Goal: Task Accomplishment & Management: Manage account settings

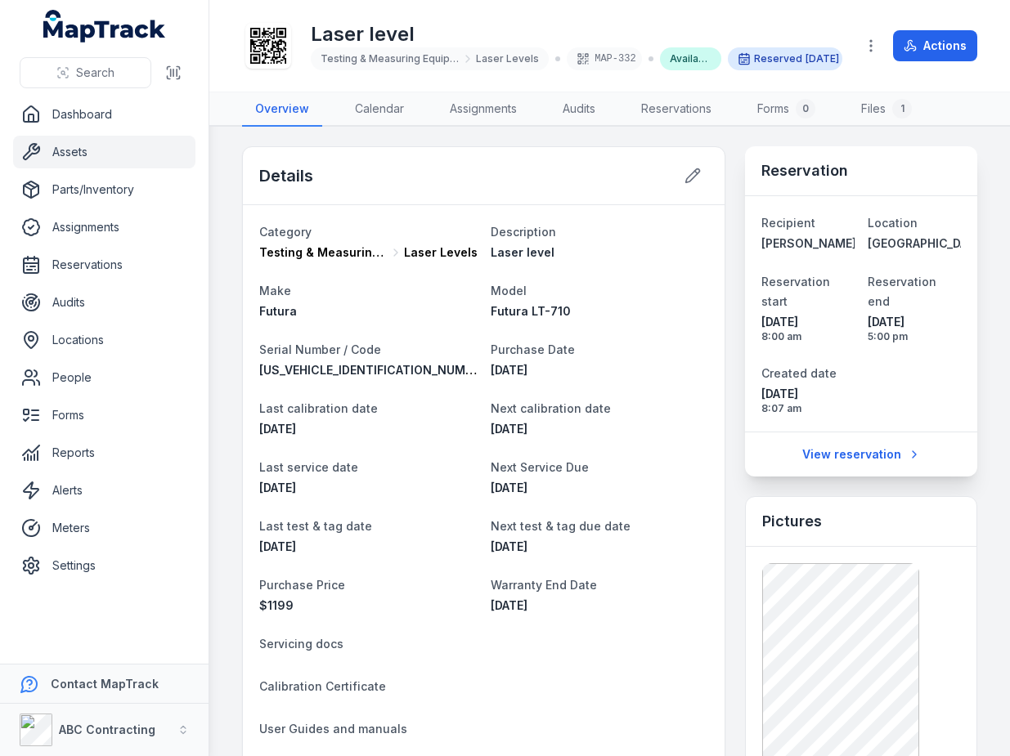
click at [262, 33] on icon at bounding box center [268, 46] width 36 height 36
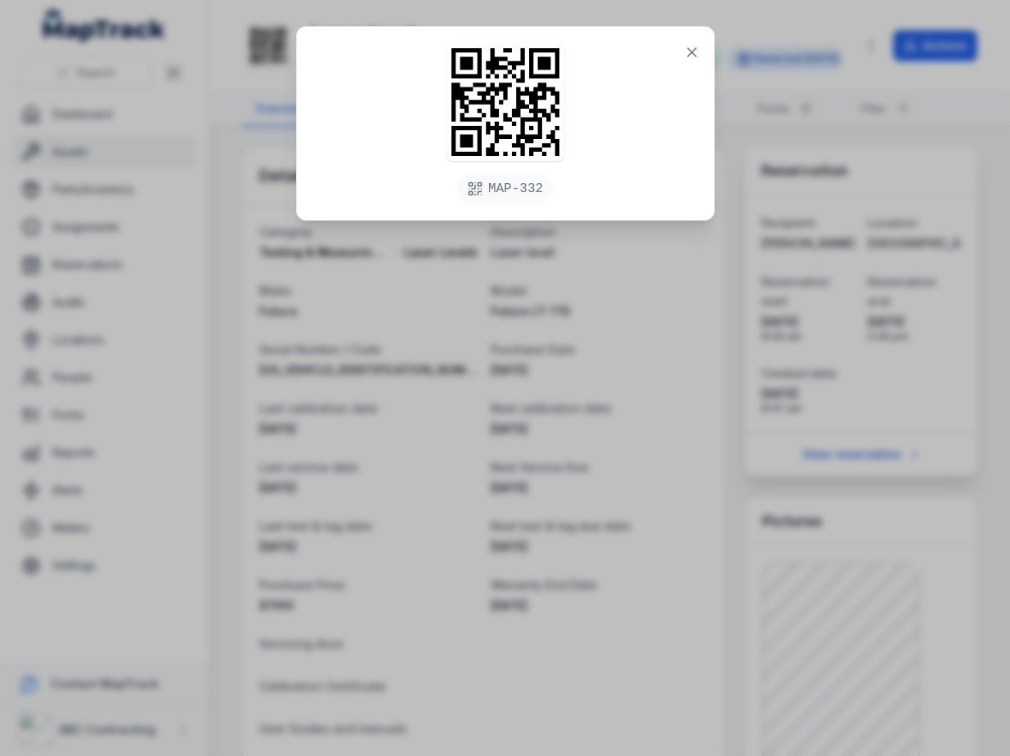
click at [629, 133] on div "MAP-332" at bounding box center [505, 123] width 417 height 193
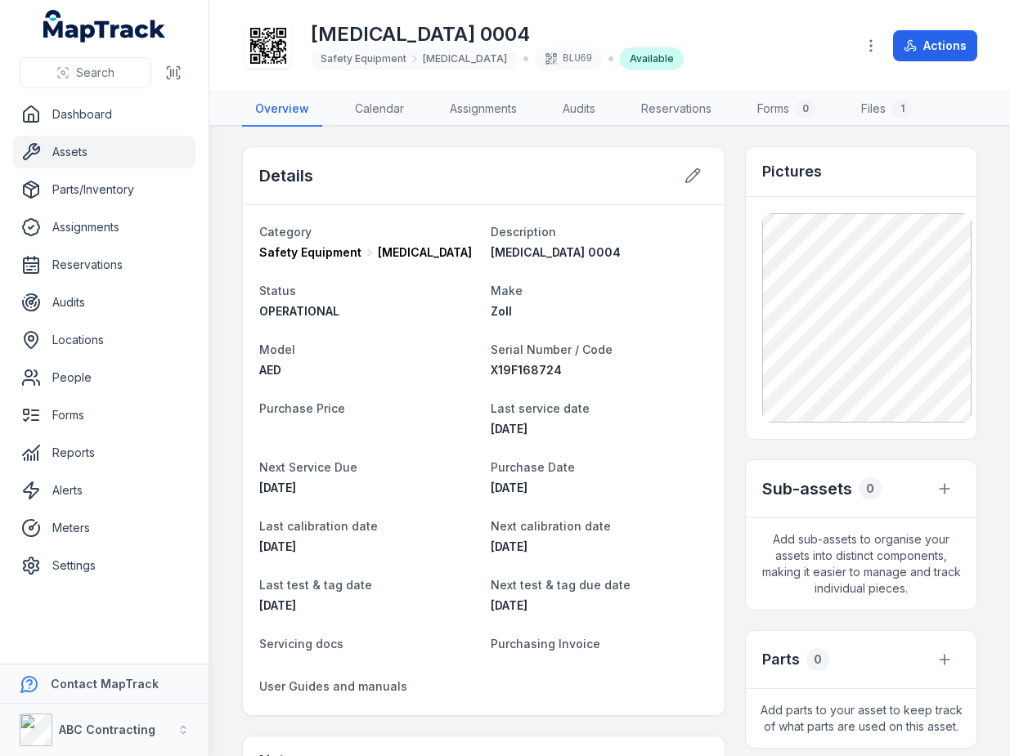
click at [254, 43] on icon at bounding box center [268, 46] width 36 height 36
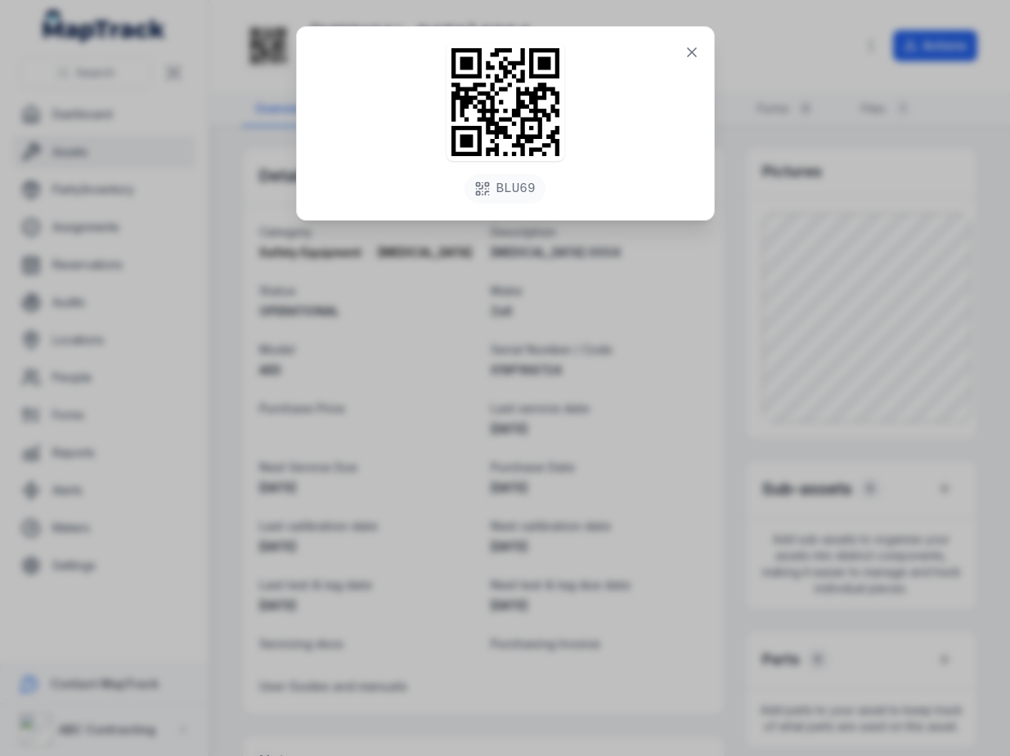
click at [401, 469] on div "BLU69" at bounding box center [505, 378] width 1010 height 756
click at [682, 50] on button at bounding box center [691, 52] width 31 height 31
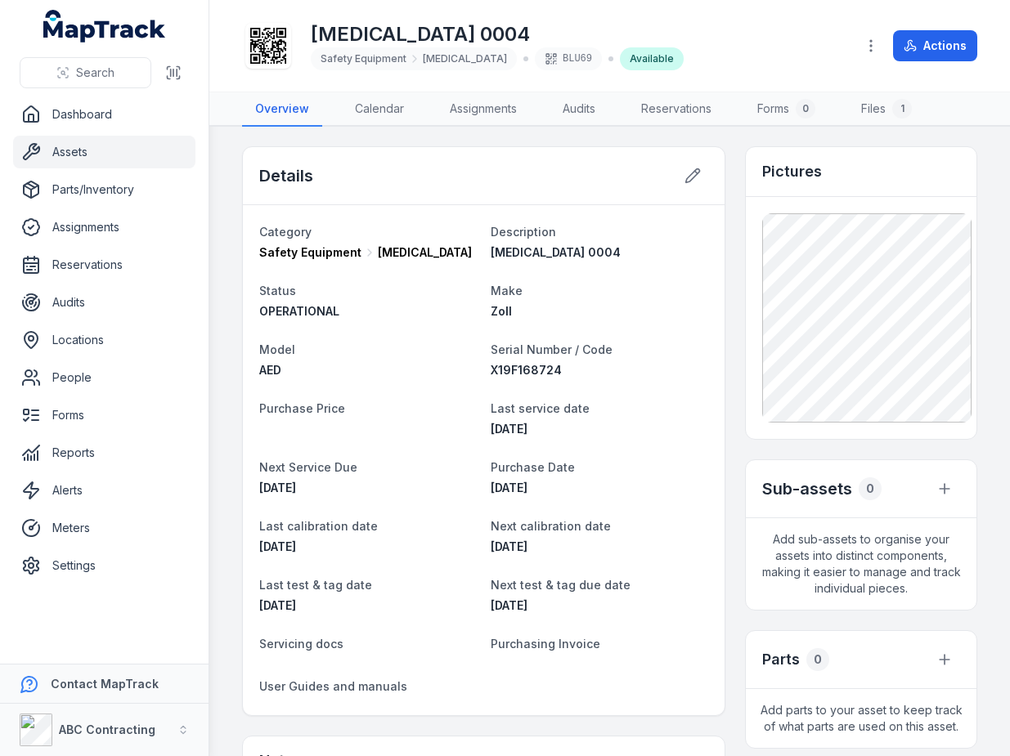
click at [74, 146] on link "Assets" at bounding box center [104, 152] width 182 height 33
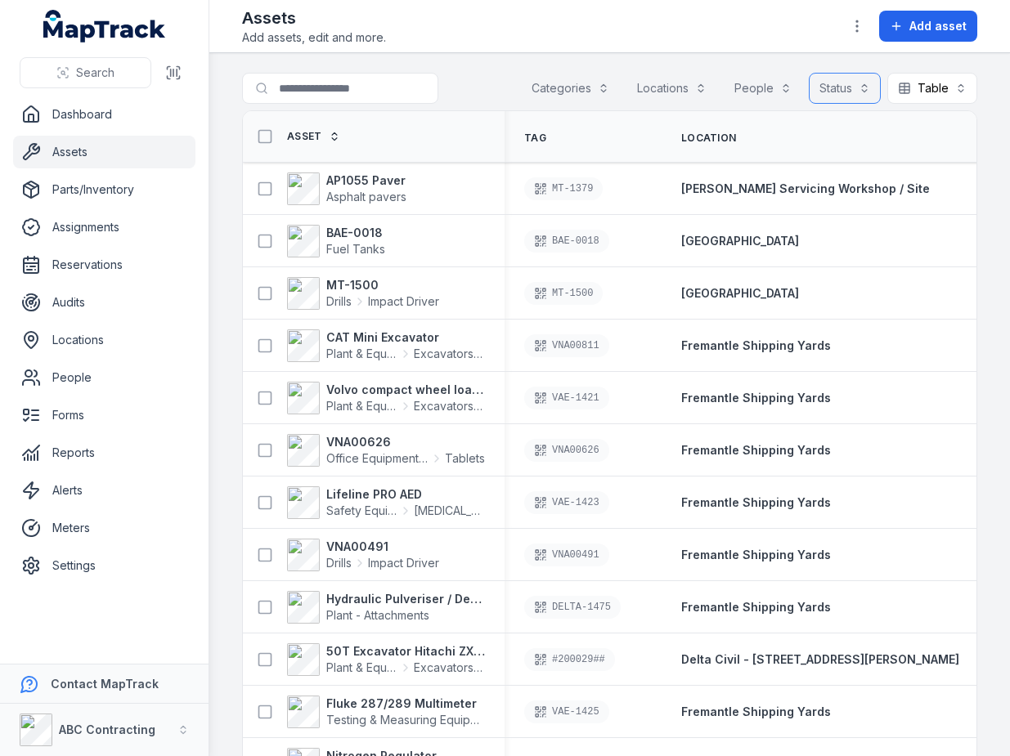
click at [828, 87] on button "Status" at bounding box center [845, 88] width 72 height 31
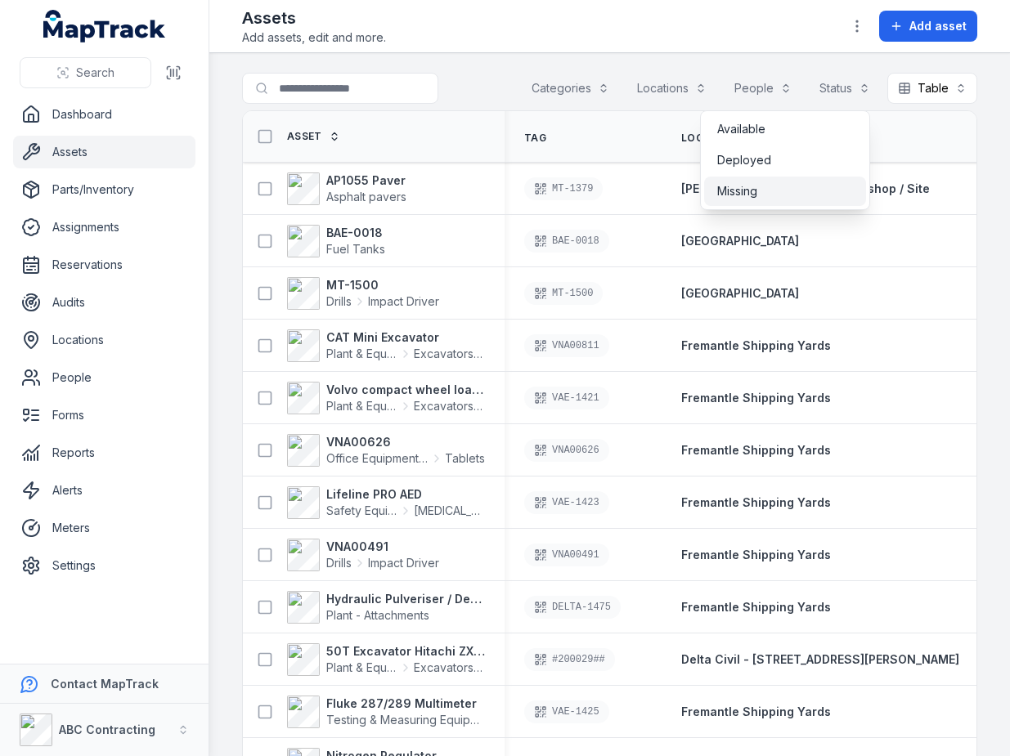
click at [808, 185] on div "Missing" at bounding box center [785, 191] width 136 height 16
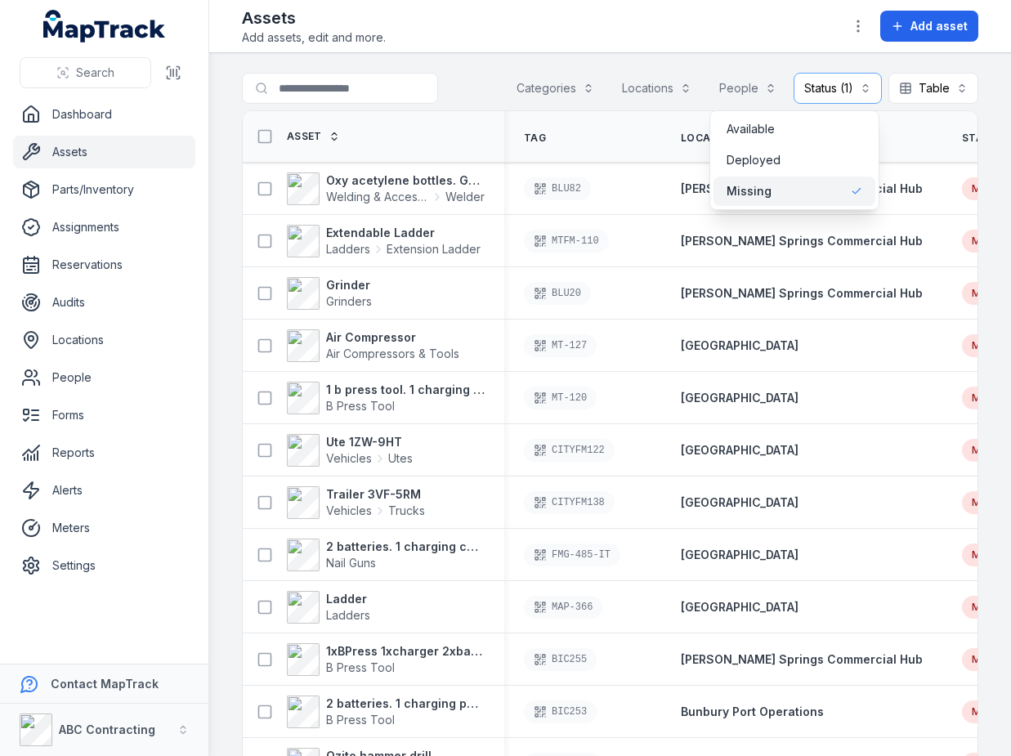
click at [479, 19] on div "Toggle Navigation Assets Add assets, edit and more. Add asset Search for assets…" at bounding box center [610, 378] width 802 height 756
click at [845, 87] on button "Status (1) *******" at bounding box center [838, 88] width 88 height 31
click at [814, 195] on div "Missing" at bounding box center [795, 191] width 136 height 16
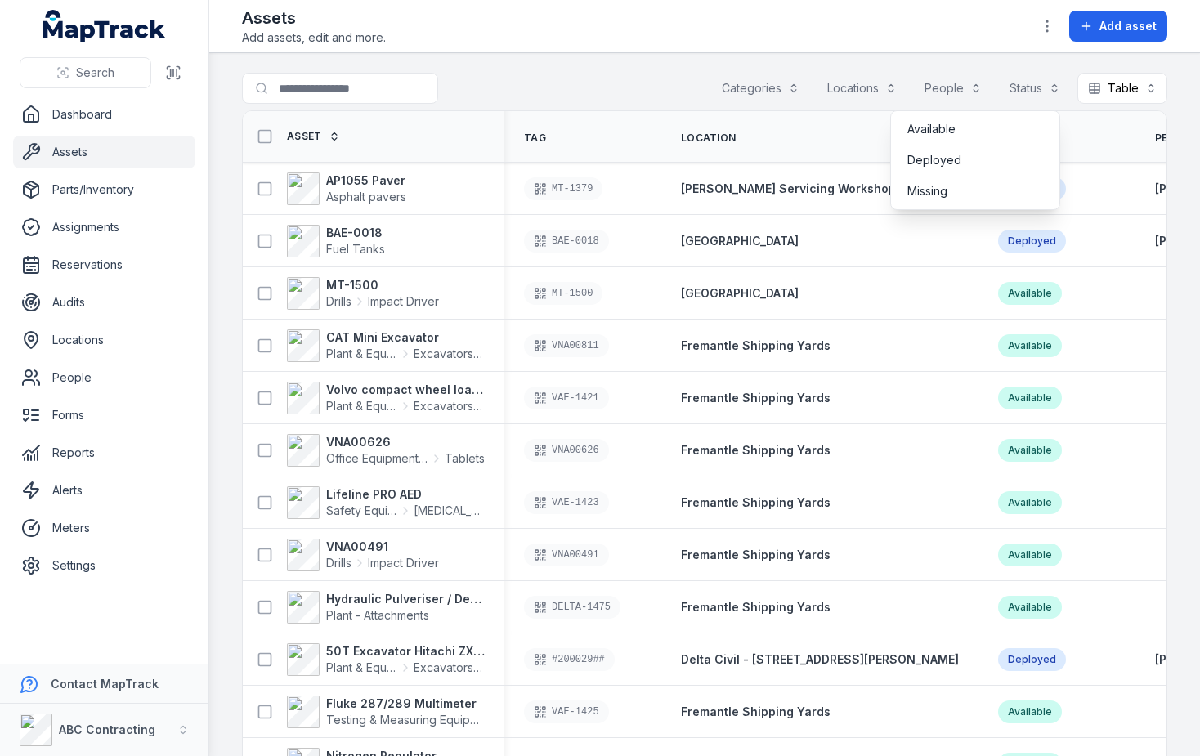
click at [593, 87] on div "Search for assets Categories Locations People Status Table *****" at bounding box center [705, 92] width 926 height 38
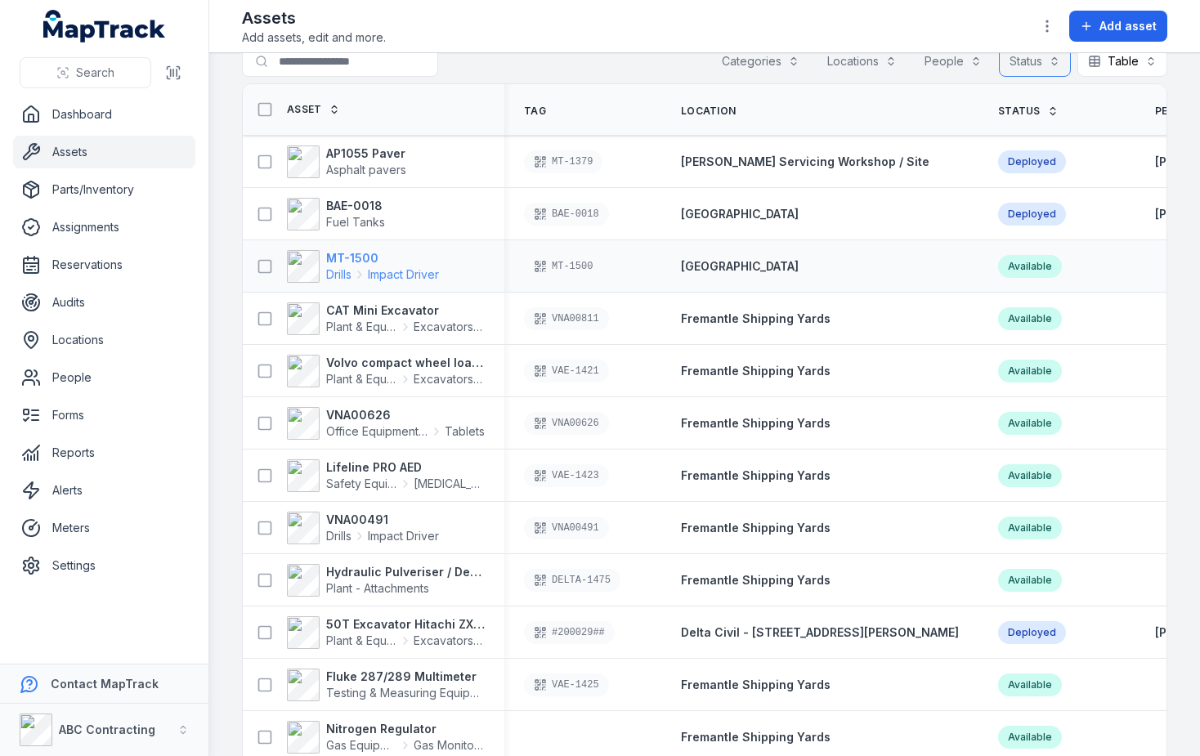
scroll to position [133, 0]
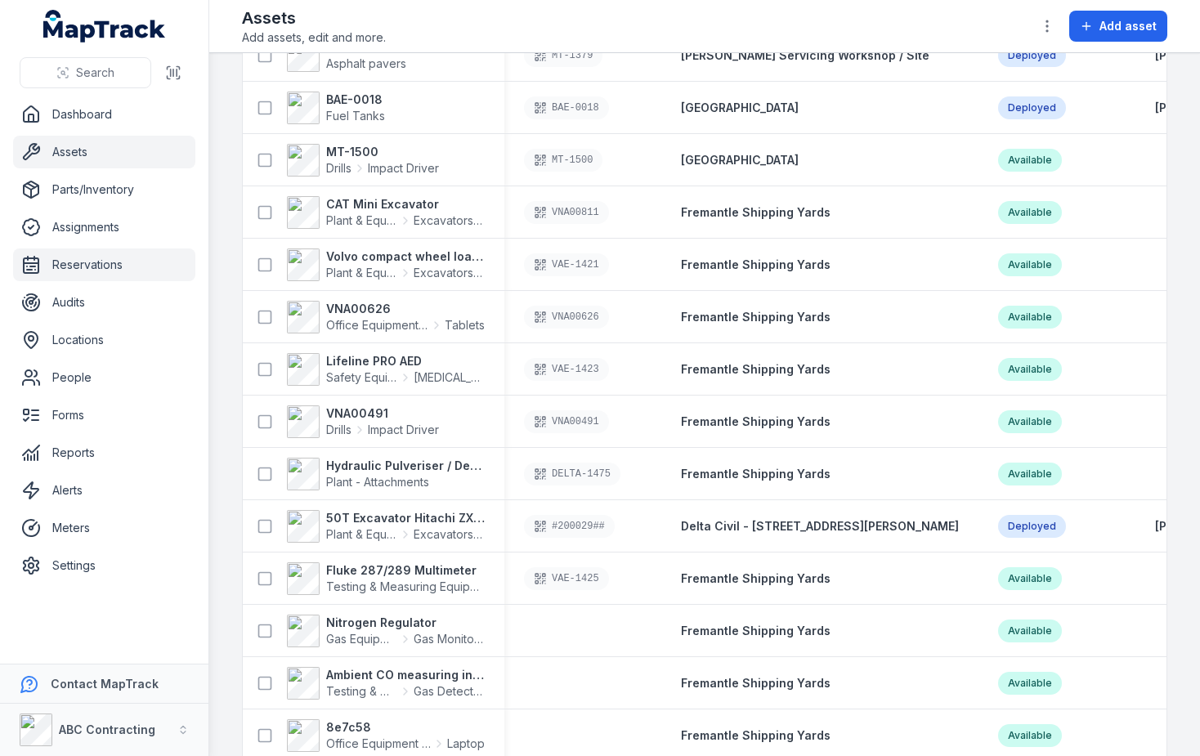
click at [93, 262] on link "Reservations" at bounding box center [104, 265] width 182 height 33
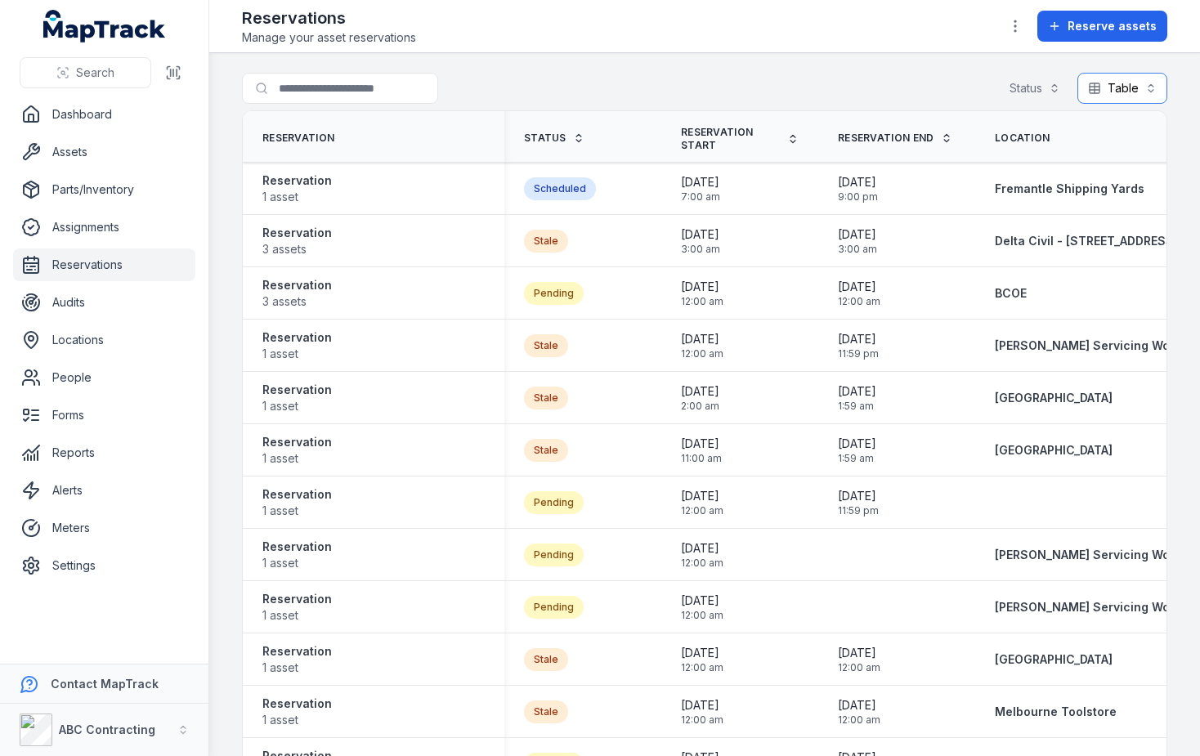
click at [1009, 86] on button "Table *****" at bounding box center [1123, 88] width 90 height 31
click at [1009, 160] on span "Calendar" at bounding box center [1108, 160] width 49 height 16
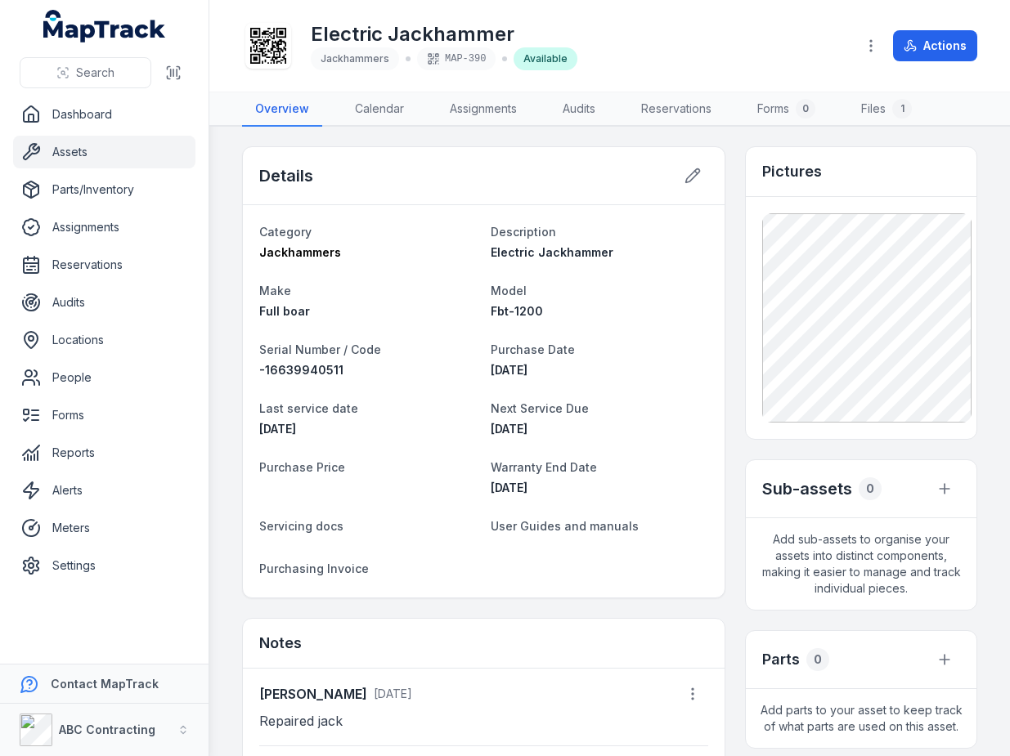
click at [281, 51] on icon at bounding box center [268, 46] width 36 height 36
